Goal: Find specific page/section: Find specific page/section

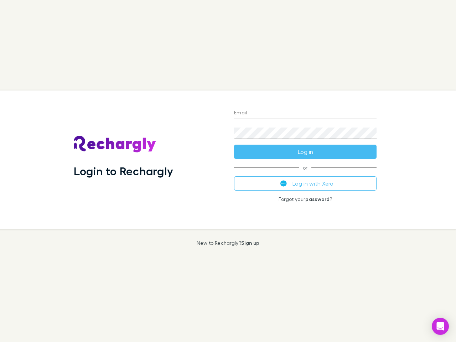
click at [228, 171] on div "Login to Rechargly" at bounding box center [148, 159] width 160 height 138
click at [305, 113] on input "Email" at bounding box center [305, 112] width 142 height 11
click at [305, 152] on form "Email Password Log in" at bounding box center [305, 130] width 142 height 57
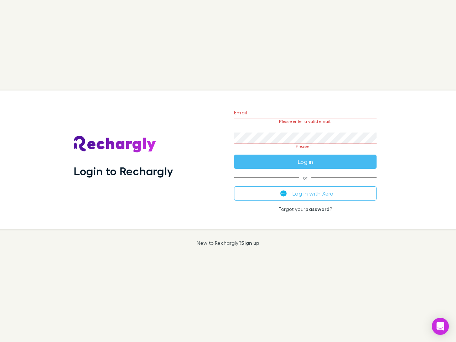
click at [305, 183] on div "Email Please enter a valid email. Password Please fill Log in or Log in with Xe…" at bounding box center [305, 159] width 154 height 138
click at [440, 326] on icon "Open Intercom Messenger" at bounding box center [439, 326] width 7 height 9
